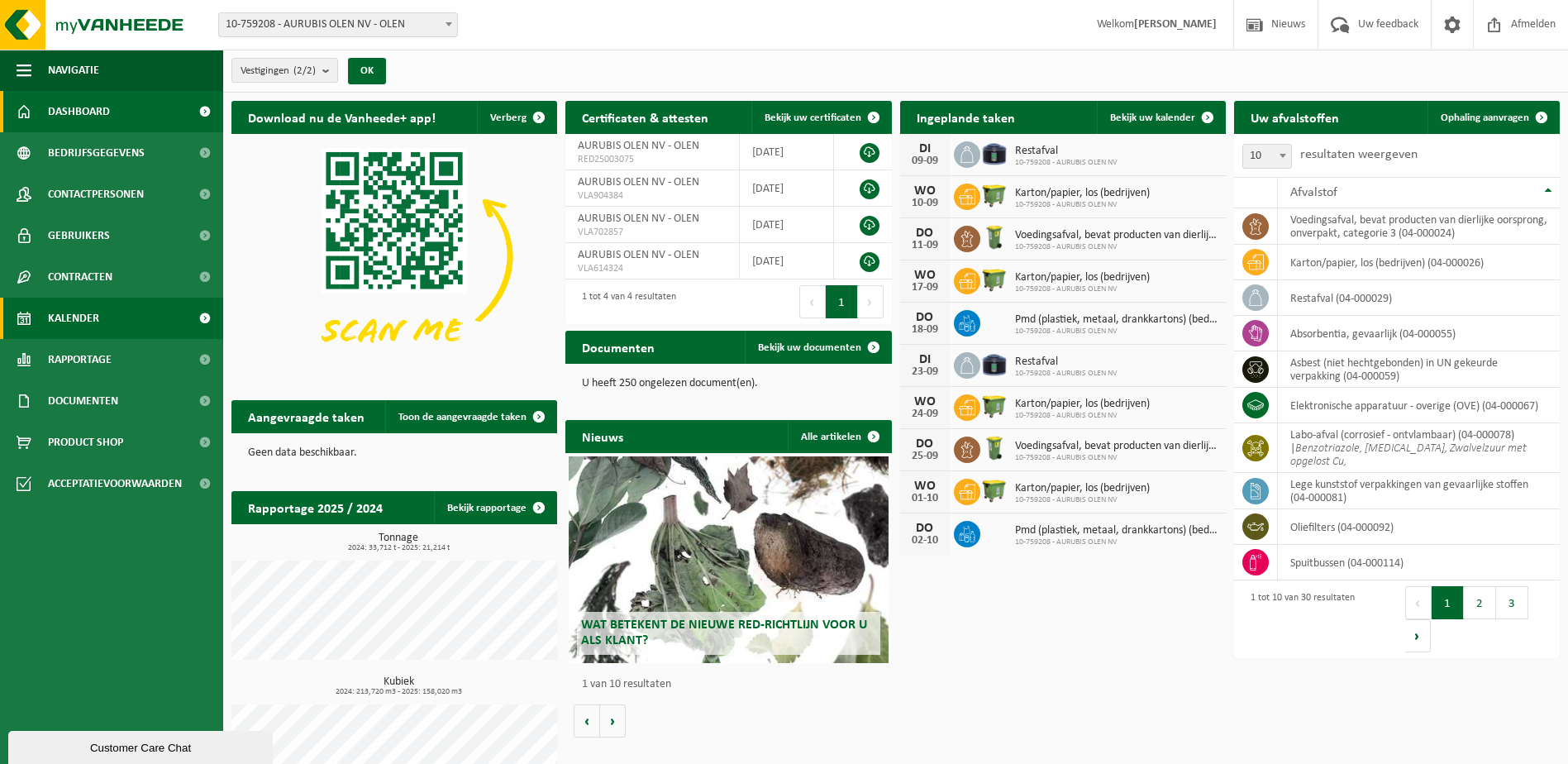
click at [83, 315] on span "Kalender" at bounding box center [73, 318] width 51 height 41
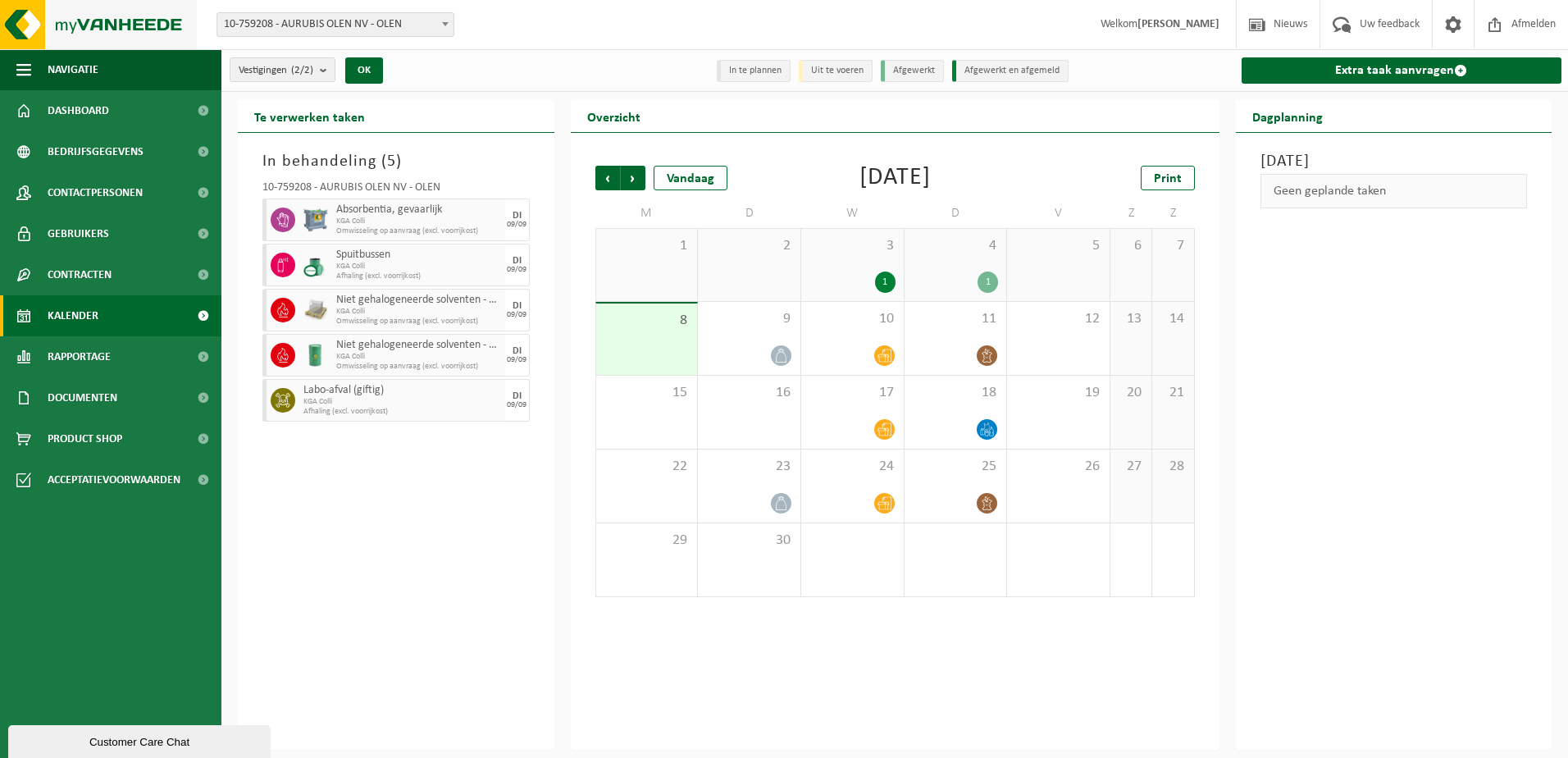
click at [75, 21] on img at bounding box center [98, 24] width 197 height 49
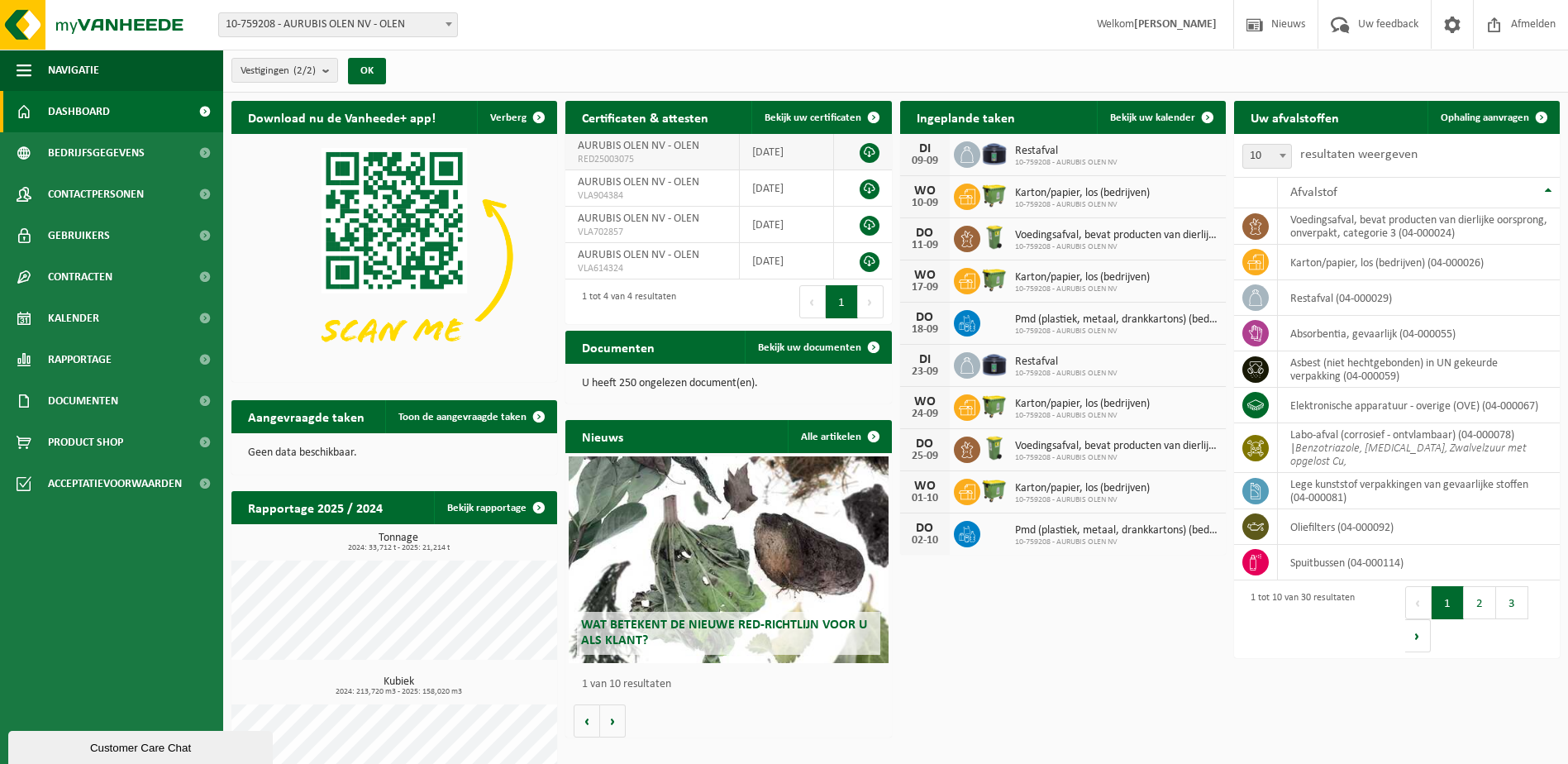
click at [871, 148] on link at bounding box center [869, 153] width 20 height 20
